Goal: Transaction & Acquisition: Subscribe to service/newsletter

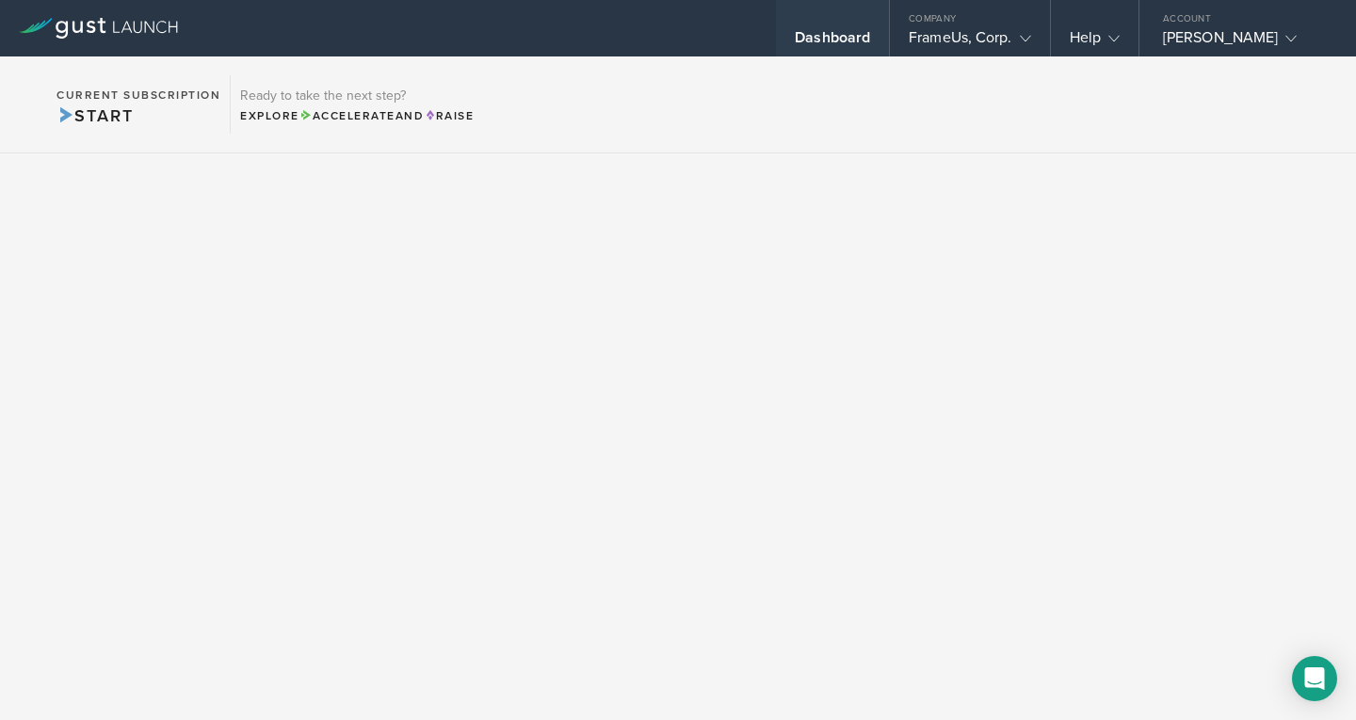
click at [809, 36] on div "Dashboard" at bounding box center [832, 42] width 75 height 28
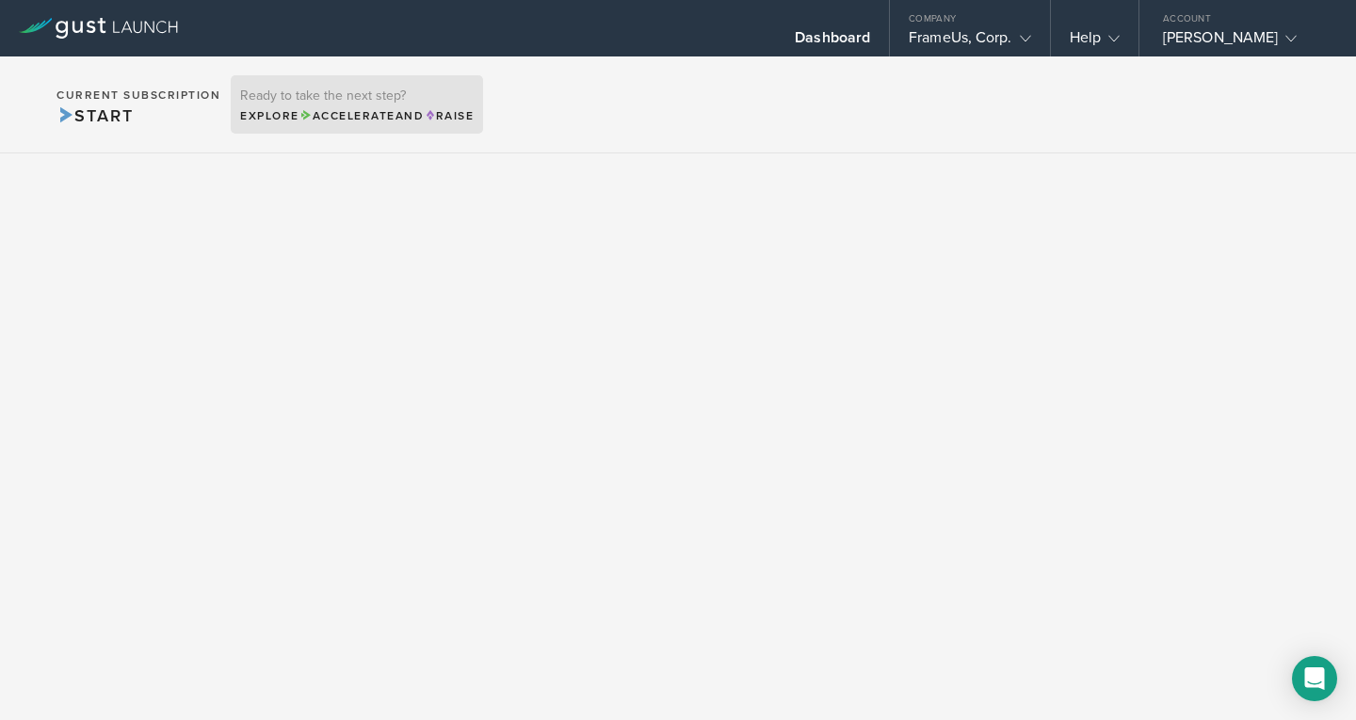
click at [393, 109] on span "Accelerate" at bounding box center [347, 115] width 96 height 13
